Goal: Find contact information: Find contact information

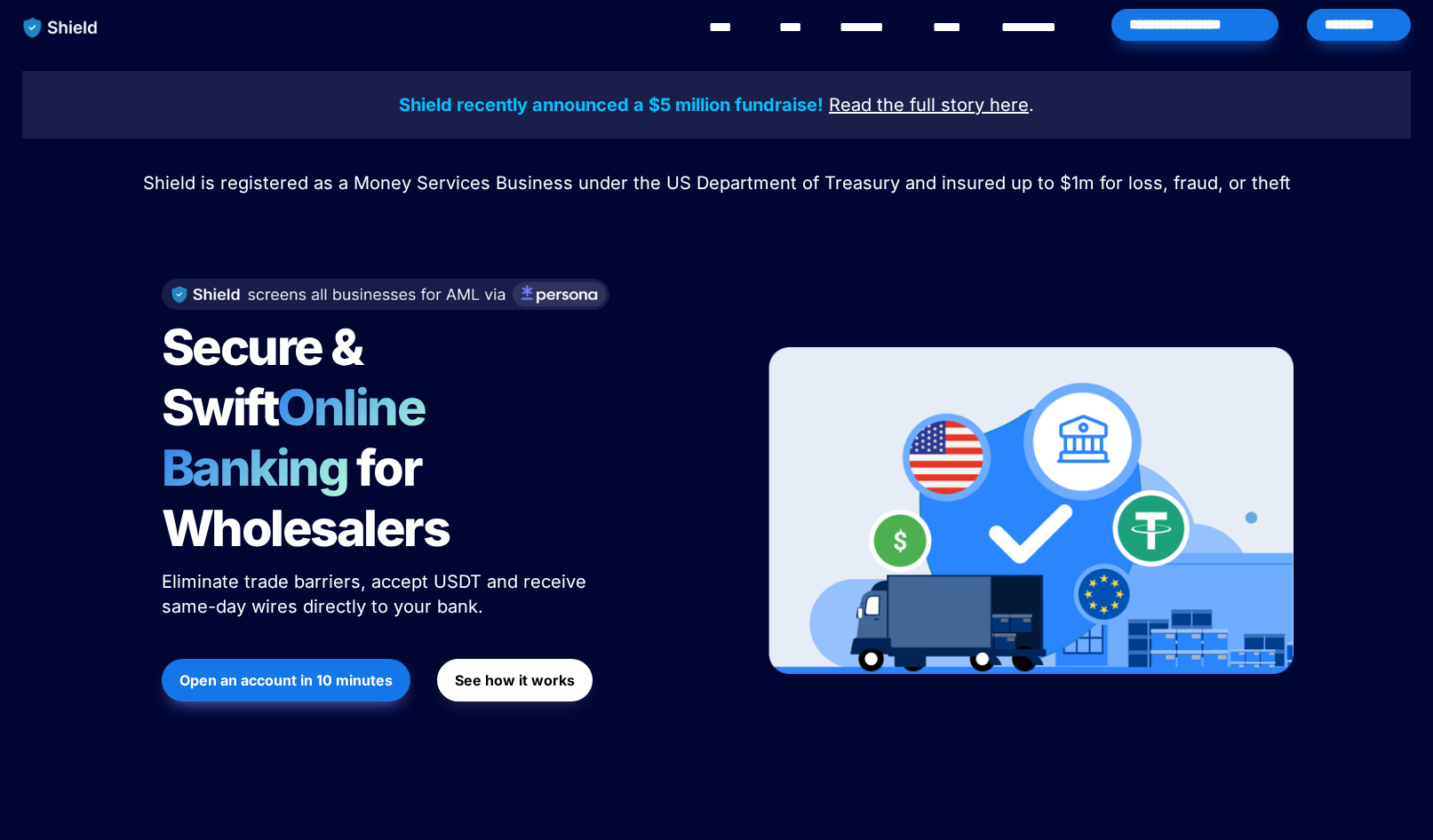
click at [939, 100] on u "Read the full story" at bounding box center [905, 105] width 155 height 21
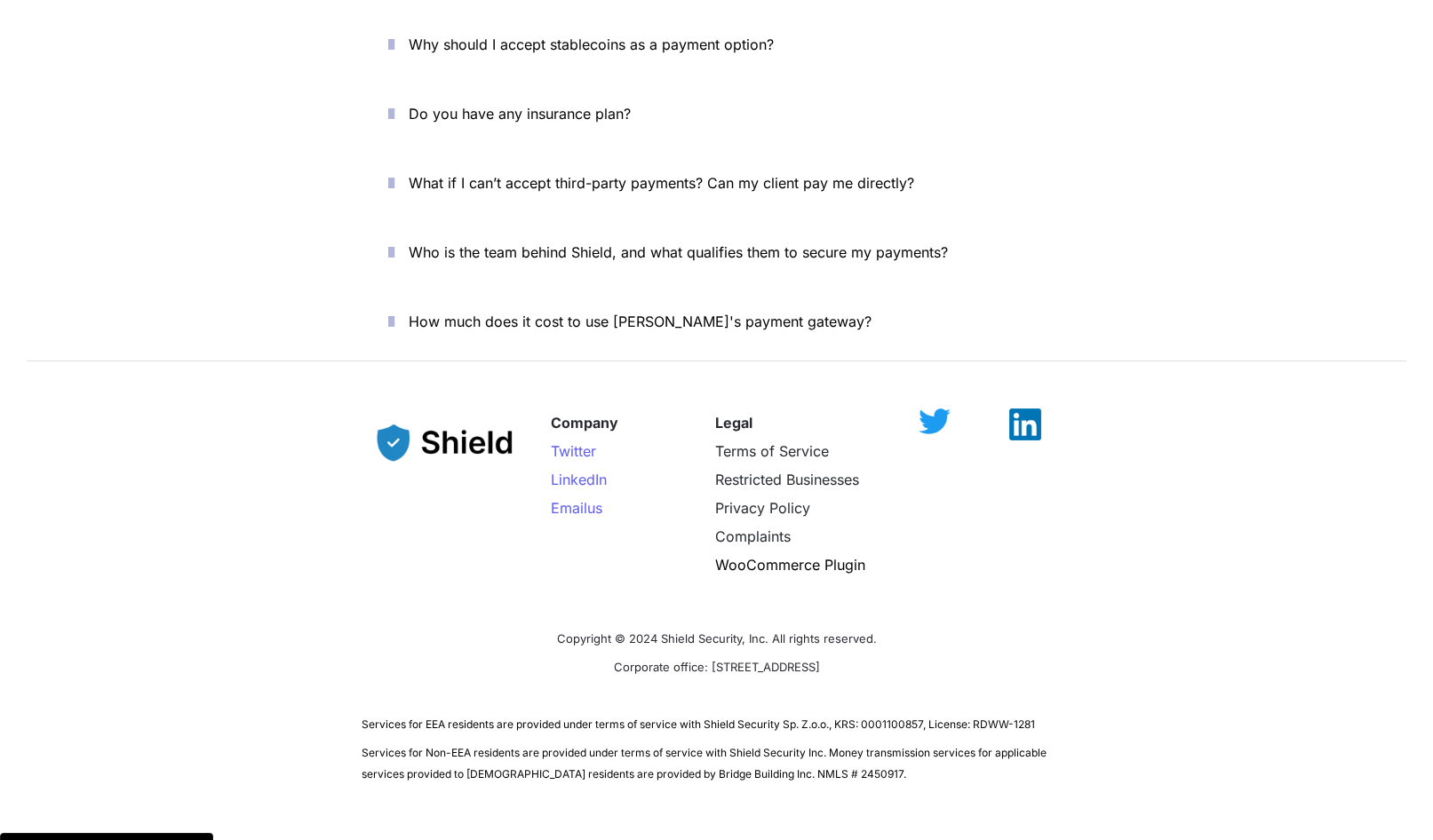
scroll to position [6354, 0]
drag, startPoint x: 667, startPoint y: 606, endPoint x: 869, endPoint y: 602, distance: 202.0
click at [869, 653] on p "Corporate office: [STREET_ADDRESS]" at bounding box center [716, 667] width 711 height 28
copy span "[STREET_ADDRESS]"
click at [675, 504] on div "Company Twitter LinkedIn Email us" at bounding box center [624, 494] width 148 height 171
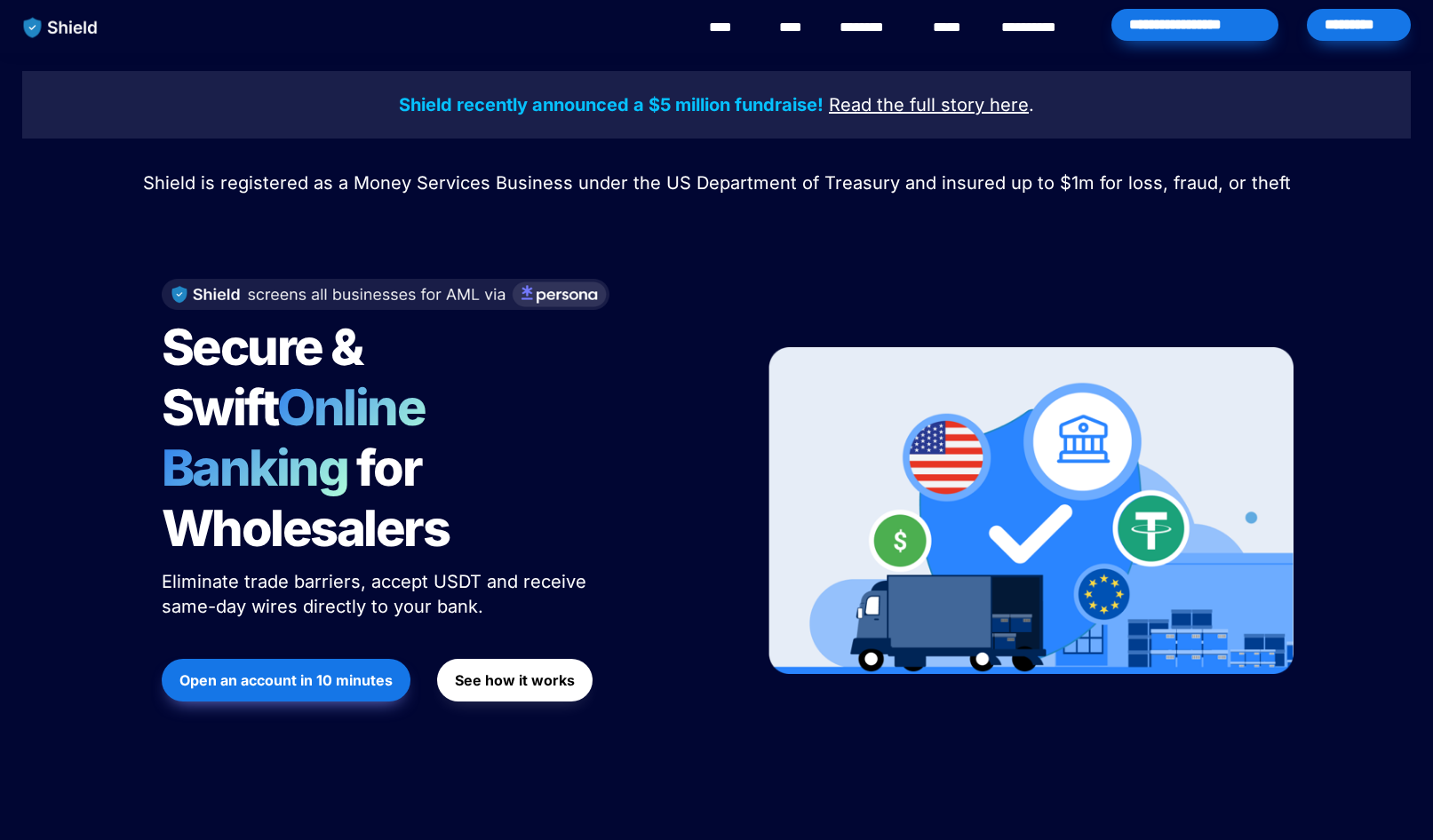
scroll to position [0, 0]
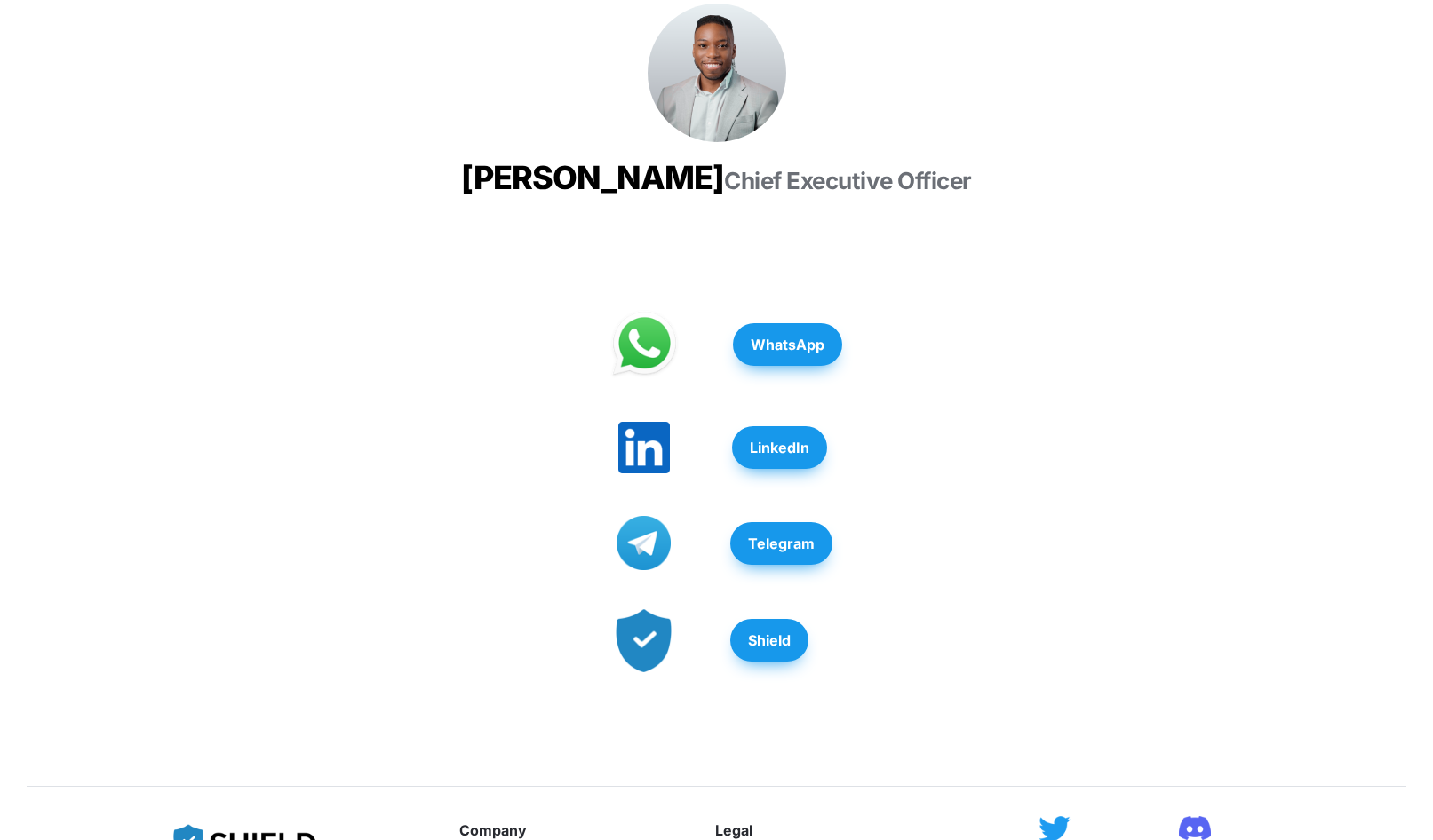
scroll to position [309, 0]
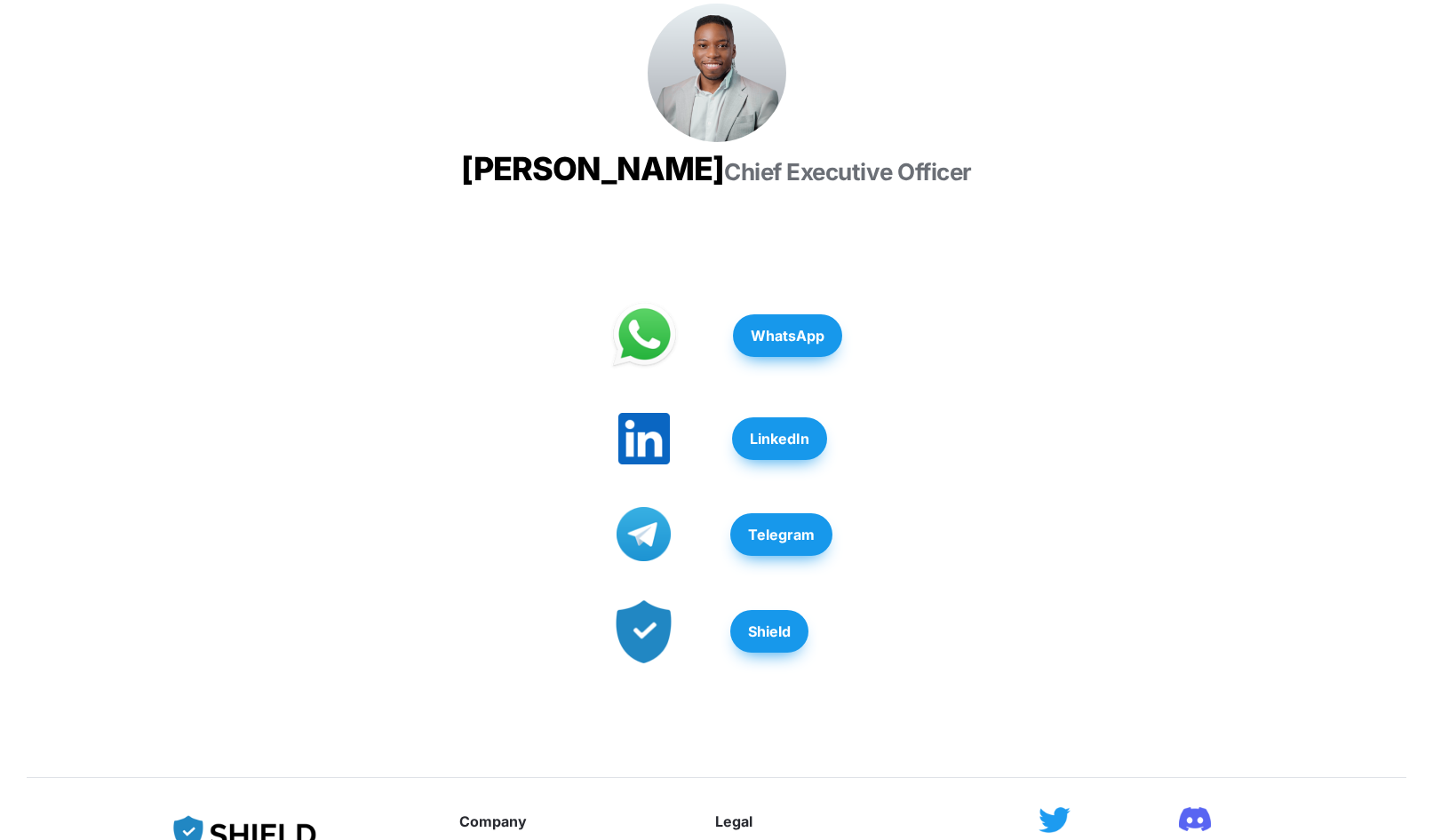
click at [801, 448] on strong "LinkedIn" at bounding box center [779, 438] width 60 height 17
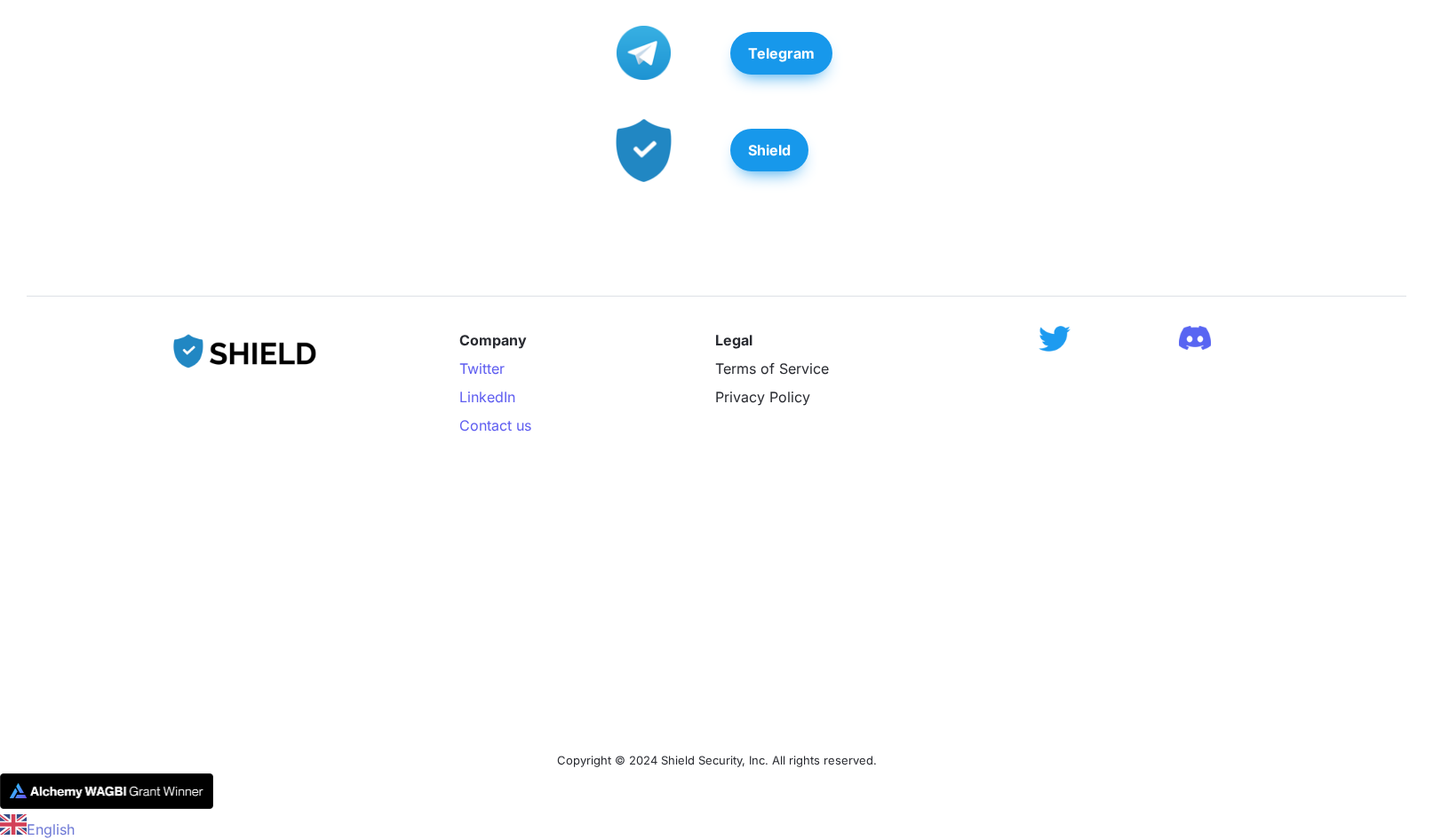
scroll to position [814, 0]
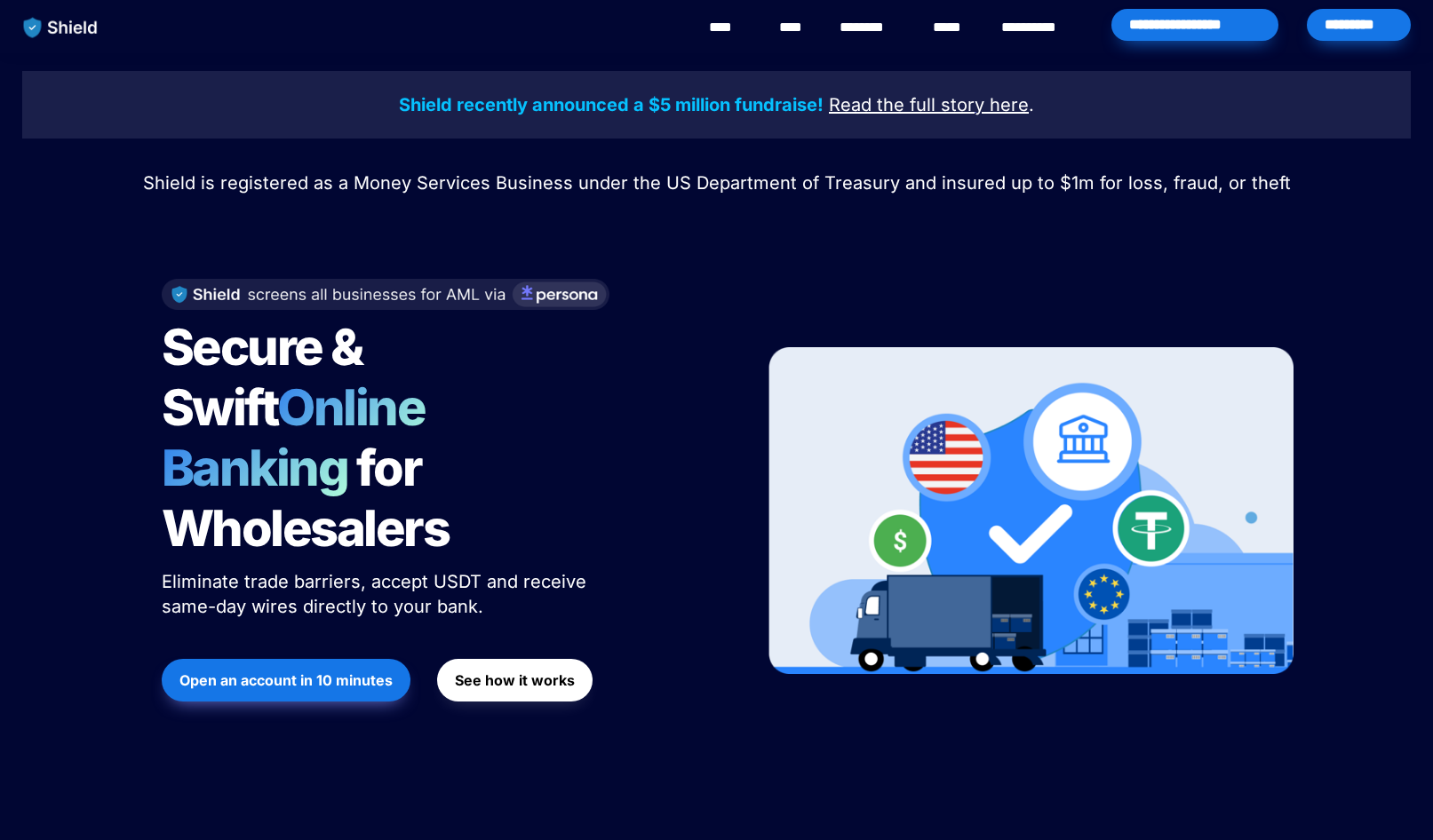
click at [858, 103] on u "Read the full story" at bounding box center [905, 105] width 155 height 21
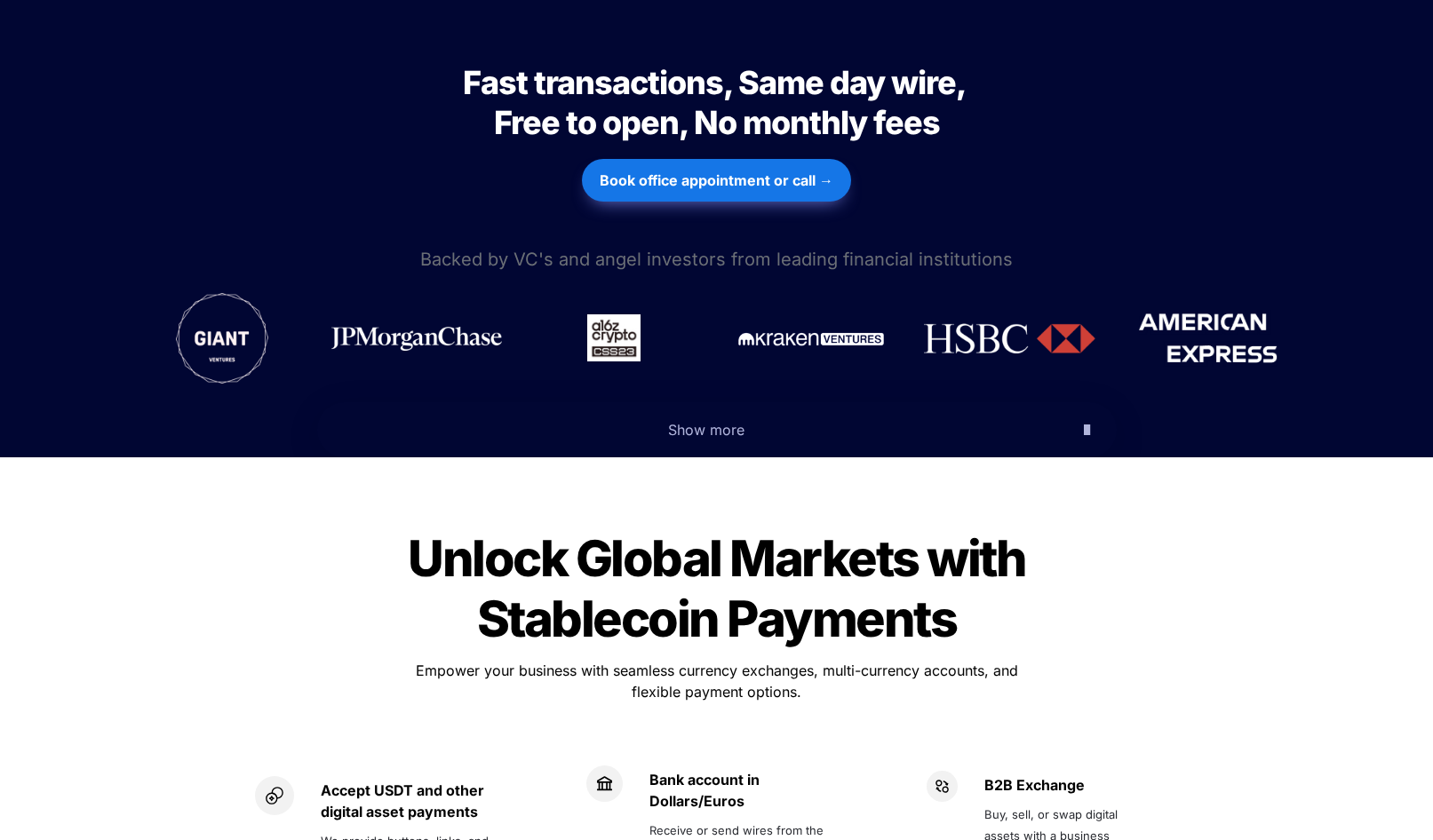
scroll to position [848, 0]
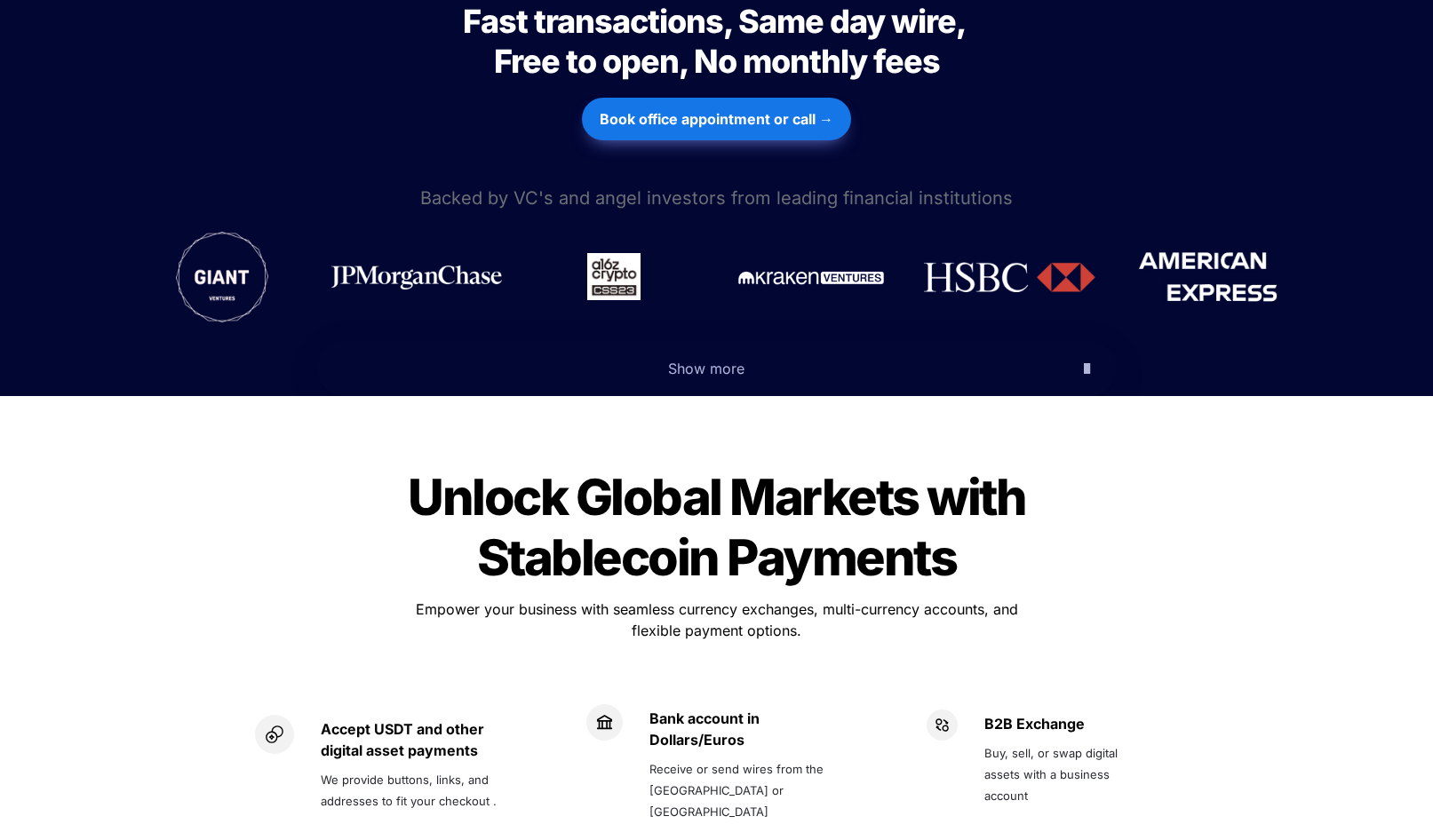
click at [716, 359] on span "Show more" at bounding box center [705, 368] width 76 height 17
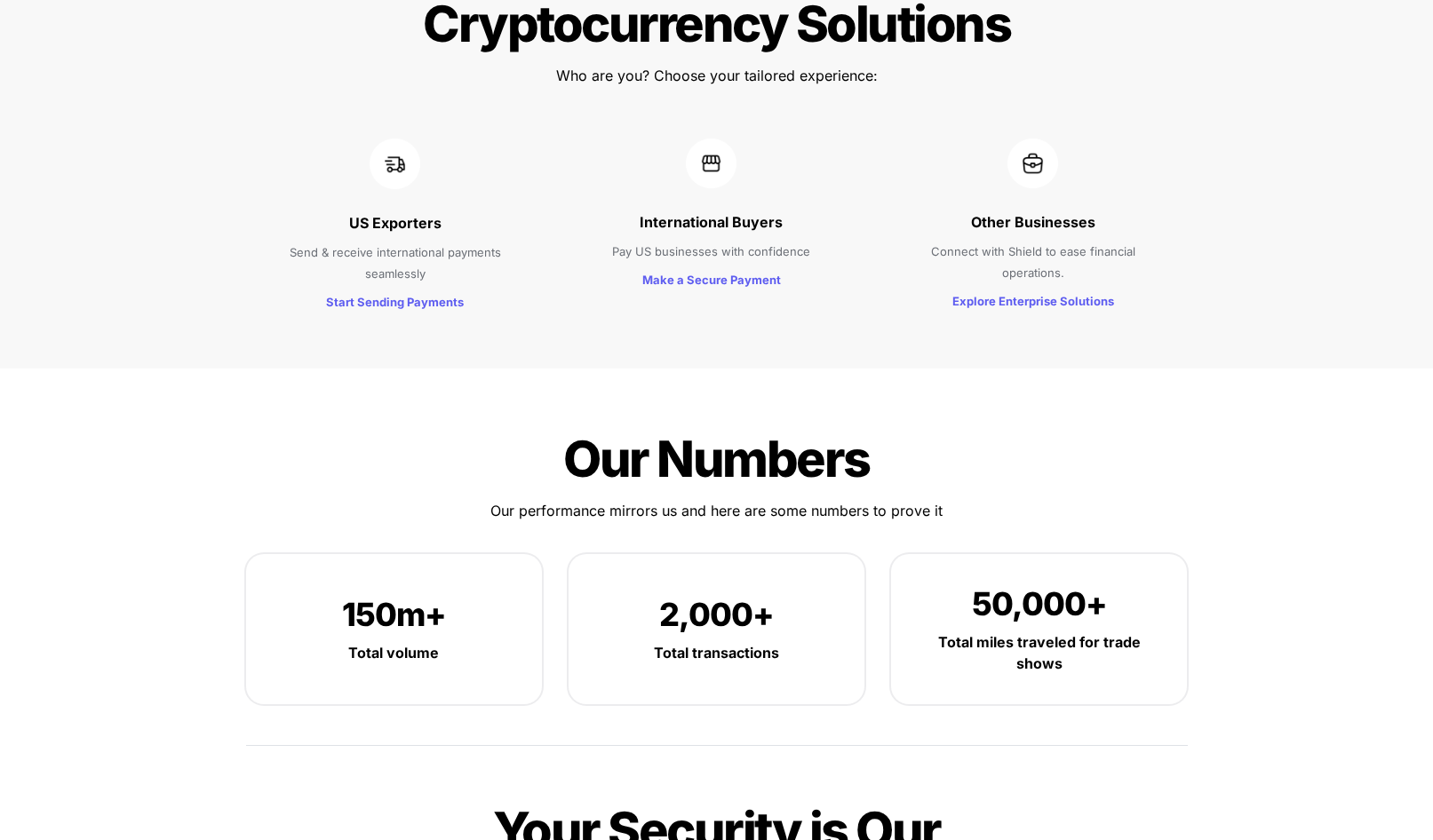
scroll to position [2483, 1]
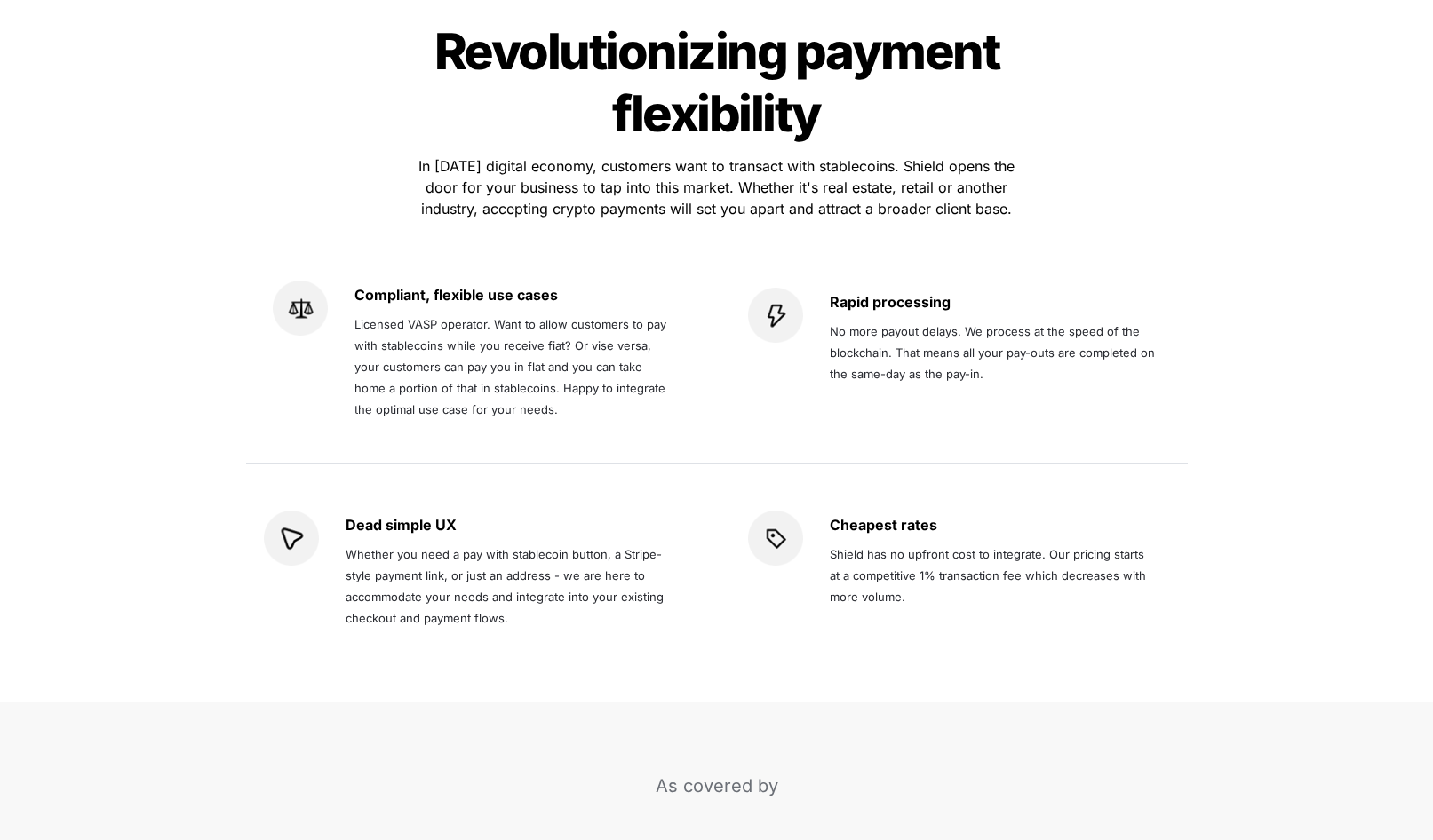
click at [761, 288] on img at bounding box center [775, 315] width 55 height 55
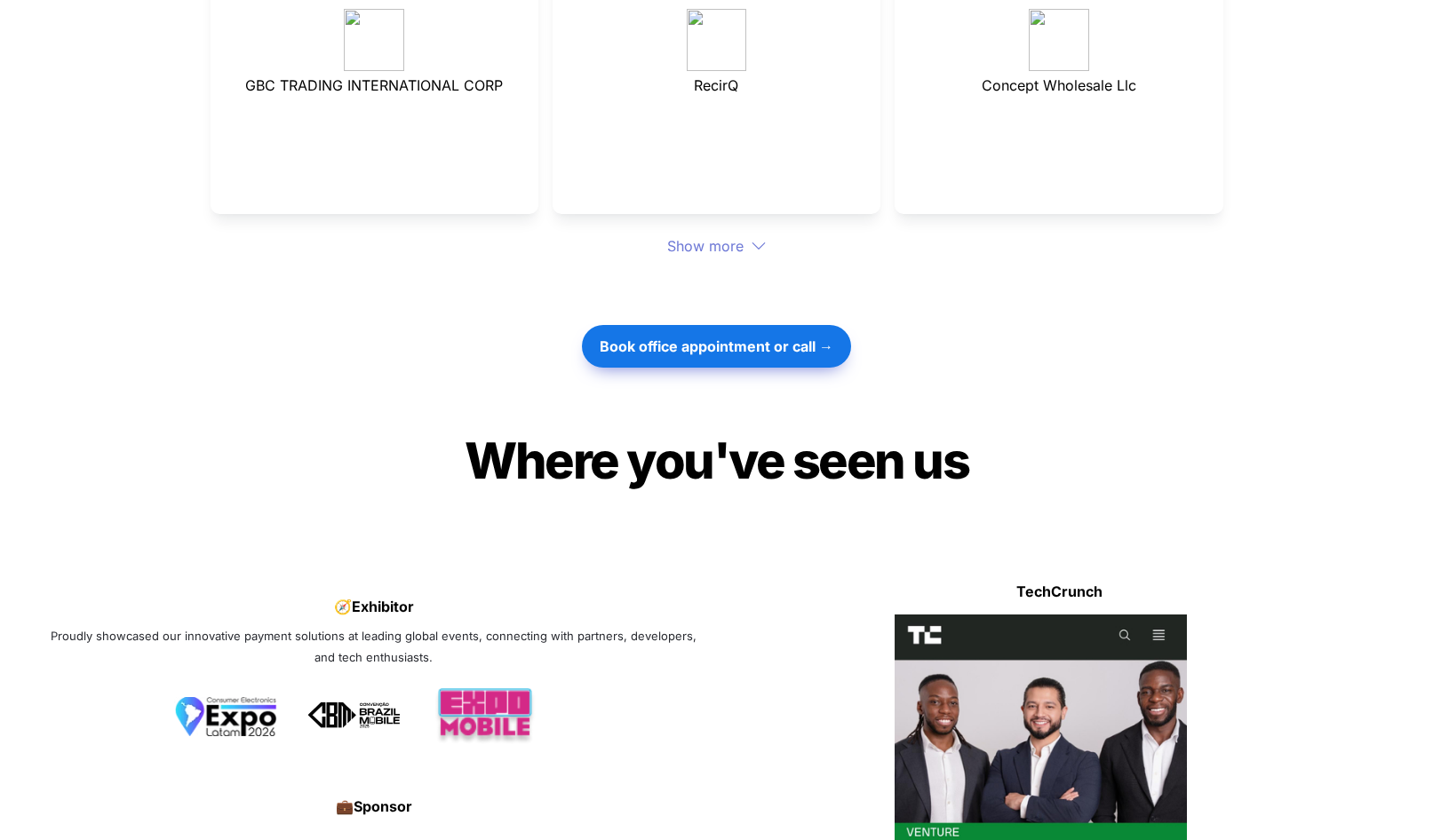
scroll to position [5614, 0]
